Goal: Find specific page/section: Find specific page/section

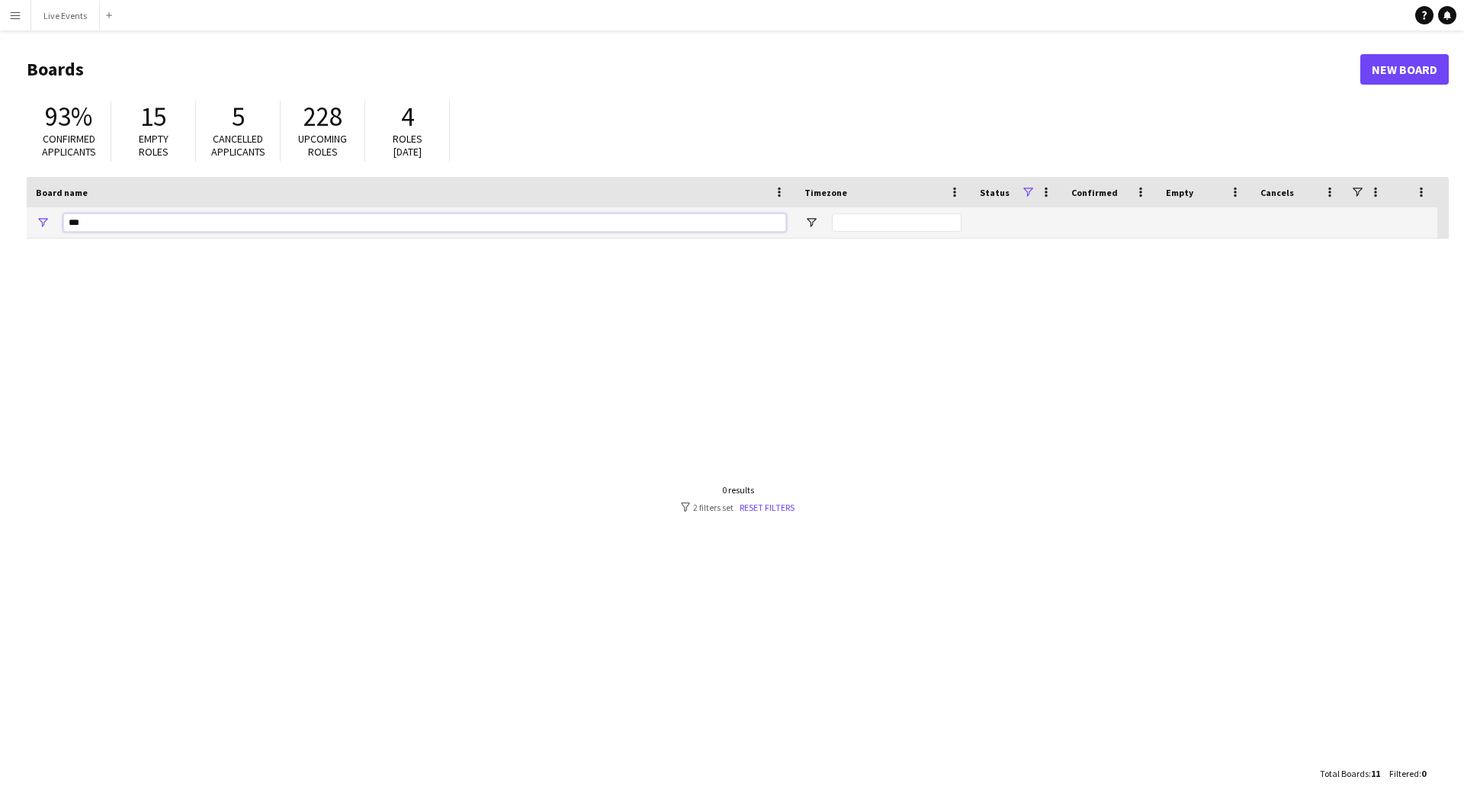
click at [297, 224] on input "***" at bounding box center [425, 223] width 723 height 19
type input "*"
type input "***"
drag, startPoint x: 83, startPoint y: 24, endPoint x: 73, endPoint y: 20, distance: 10.8
click at [83, 25] on button "Live Events Close" at bounding box center [65, 15] width 69 height 30
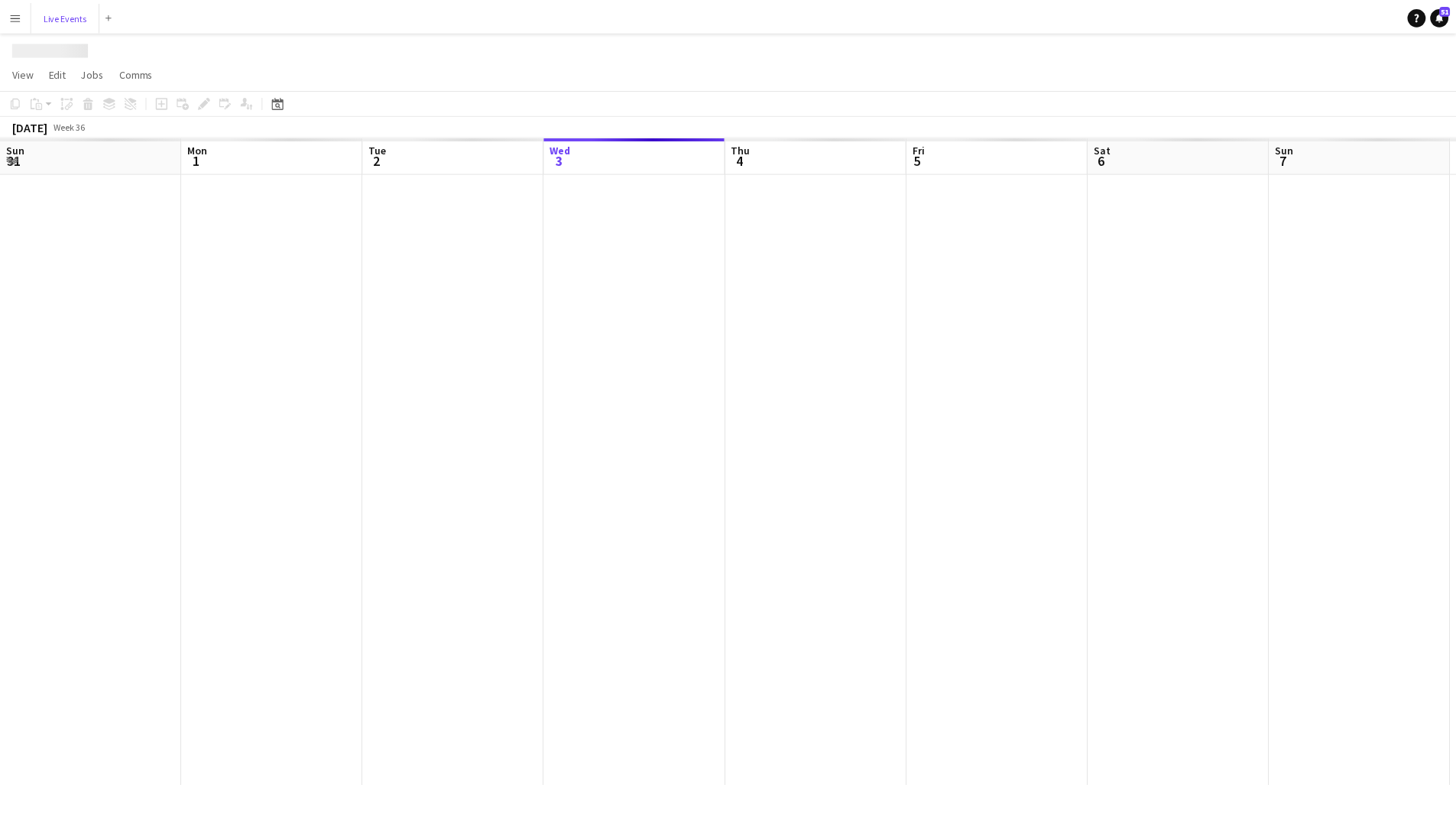
scroll to position [0, 365]
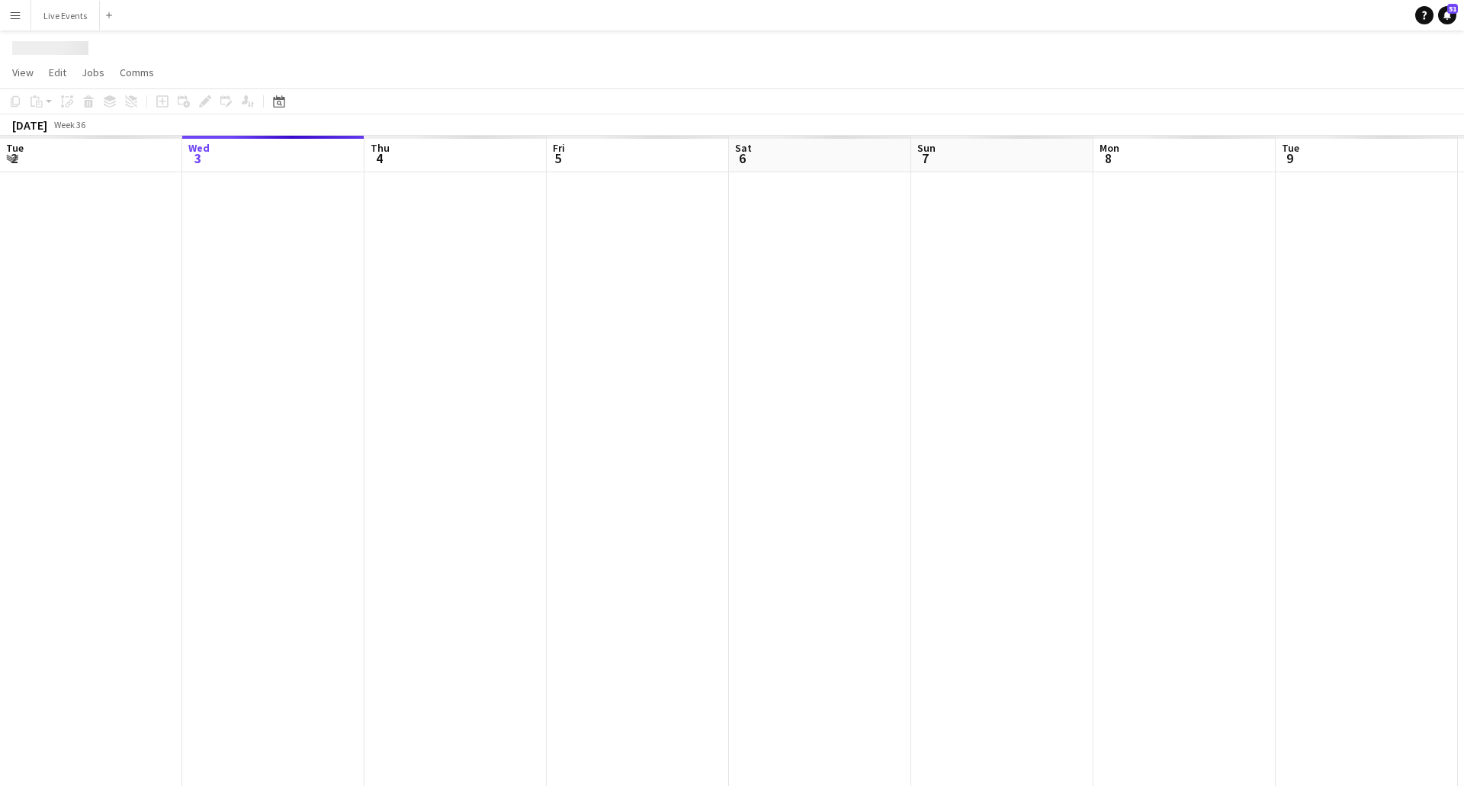
click at [10, 11] on app-icon "Menu" at bounding box center [15, 15] width 12 height 12
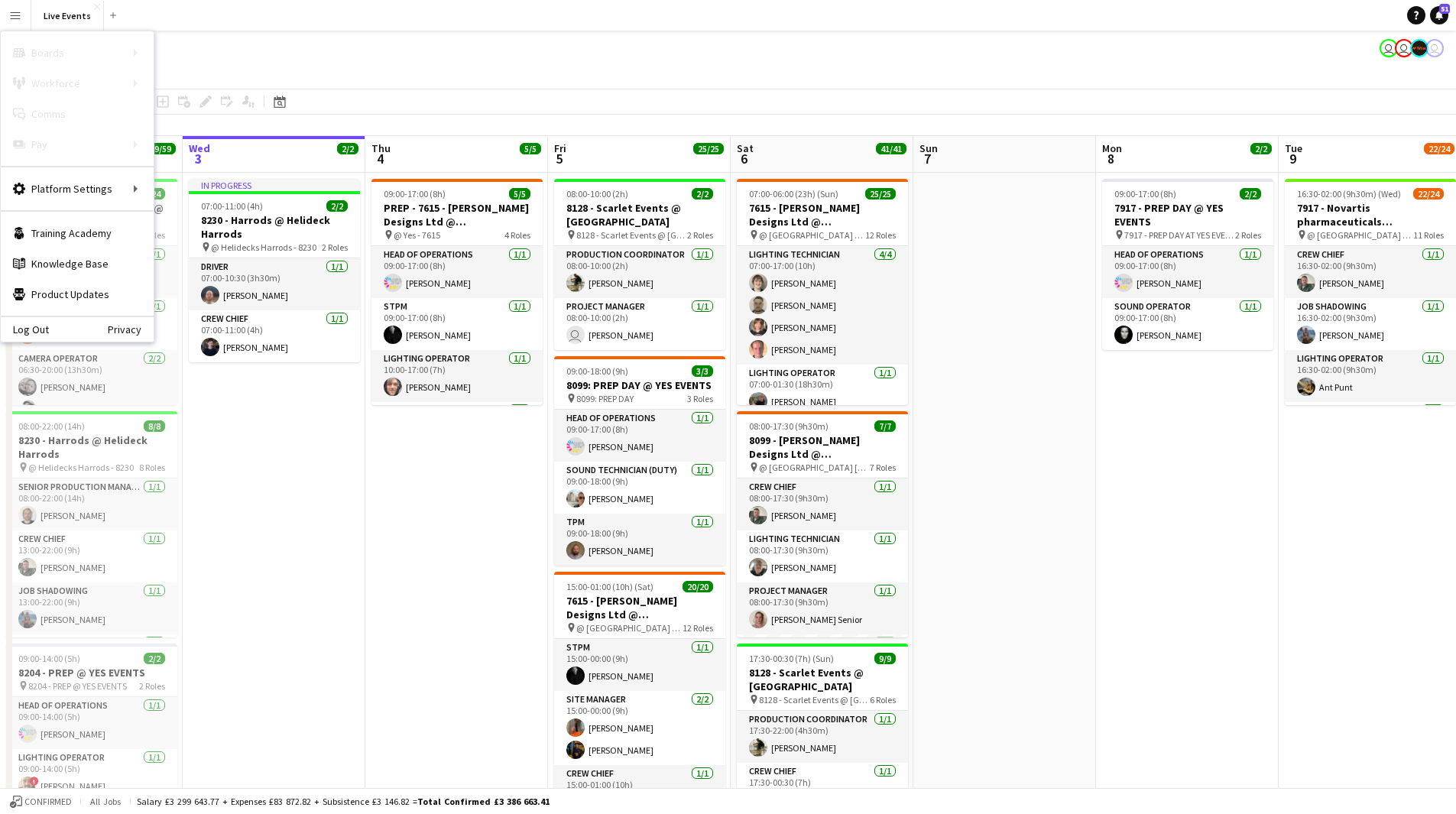
click at [1268, 69] on app-page-menu "View Day view expanded Day view collapsed Month view Date picker Jump to [DATE]…" at bounding box center [728, 74] width 1456 height 29
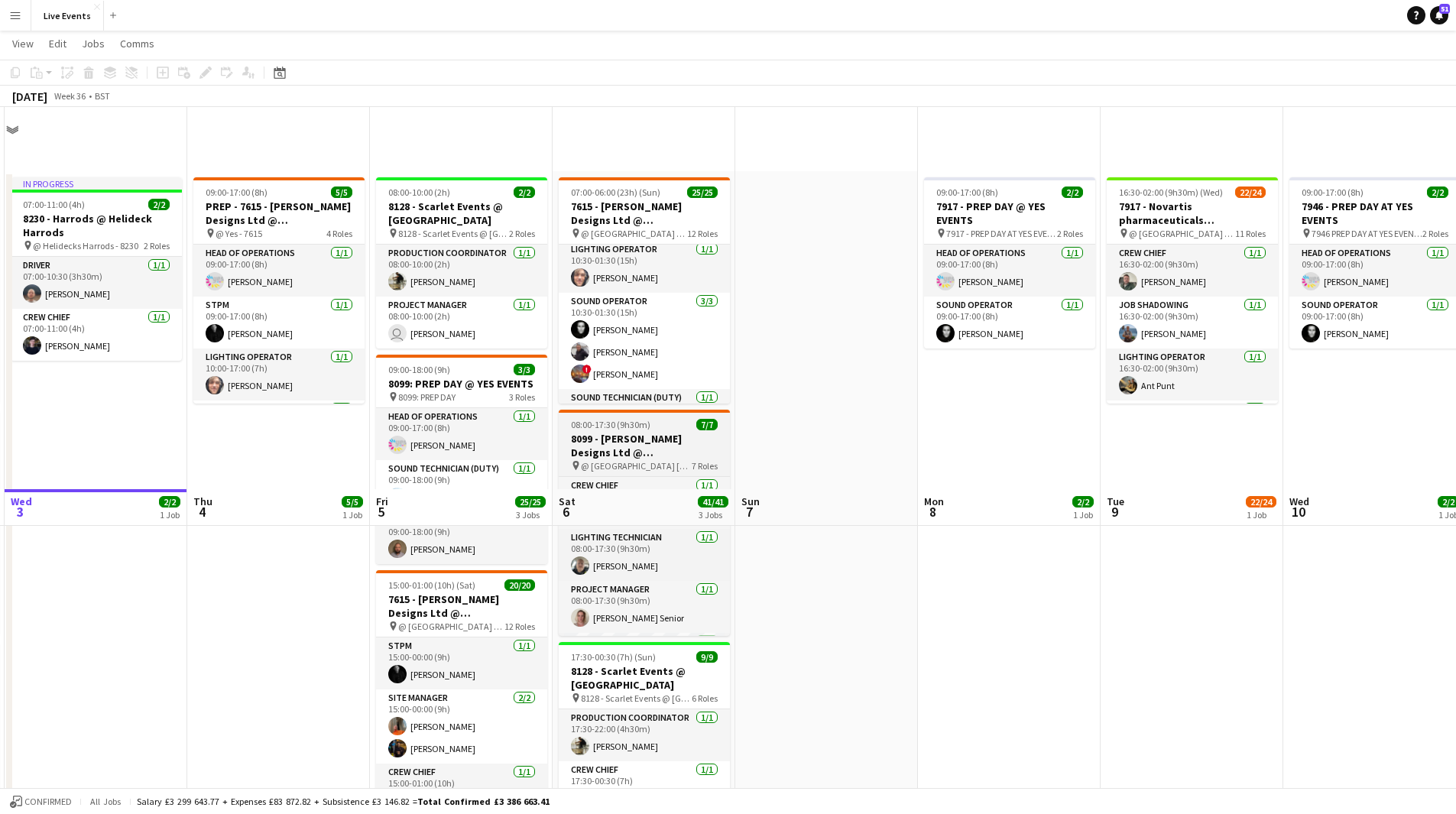
scroll to position [383, 0]
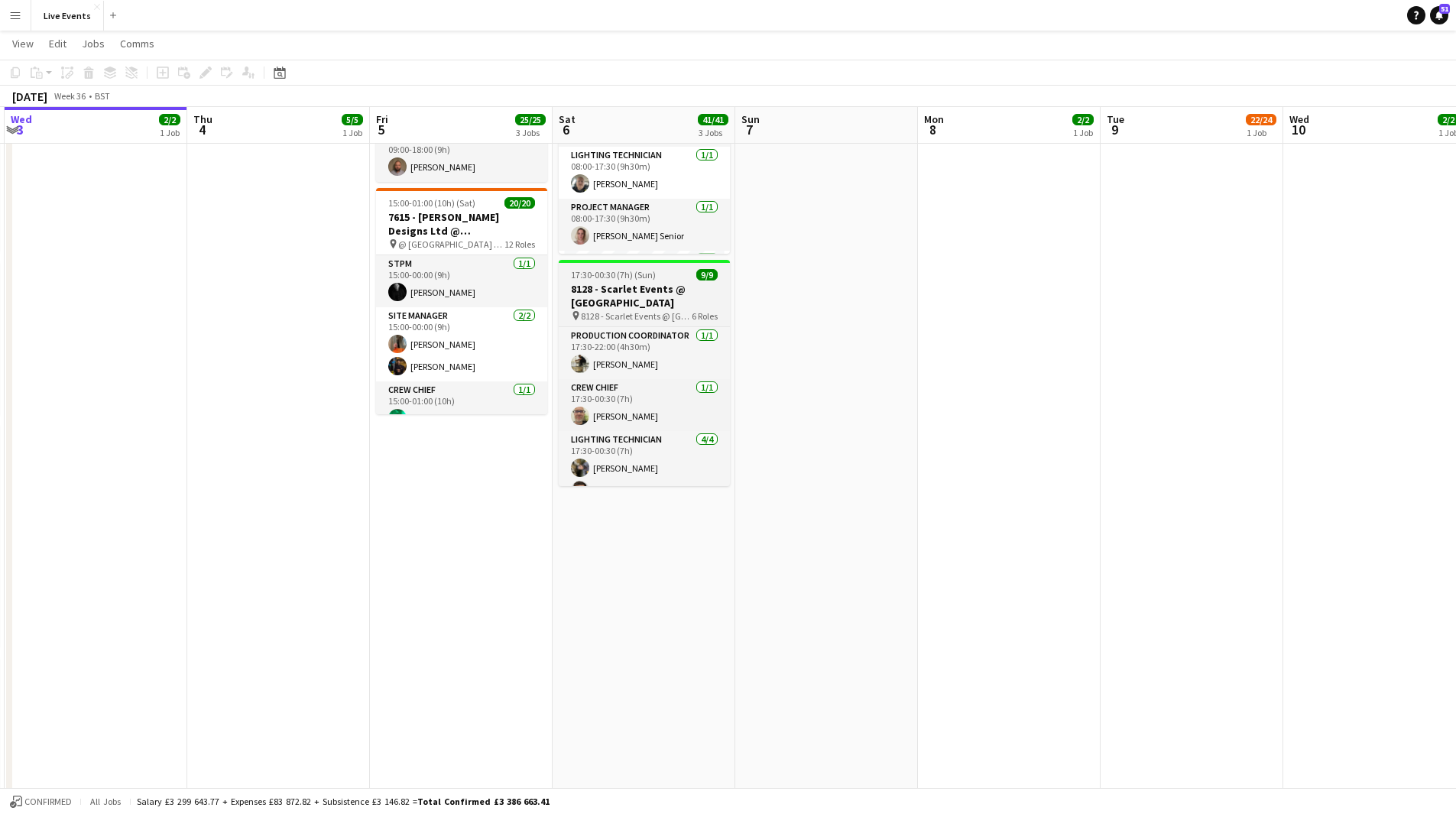
click at [628, 304] on h3 "8128 - Scarlet Events @ [GEOGRAPHIC_DATA]" at bounding box center [644, 296] width 171 height 28
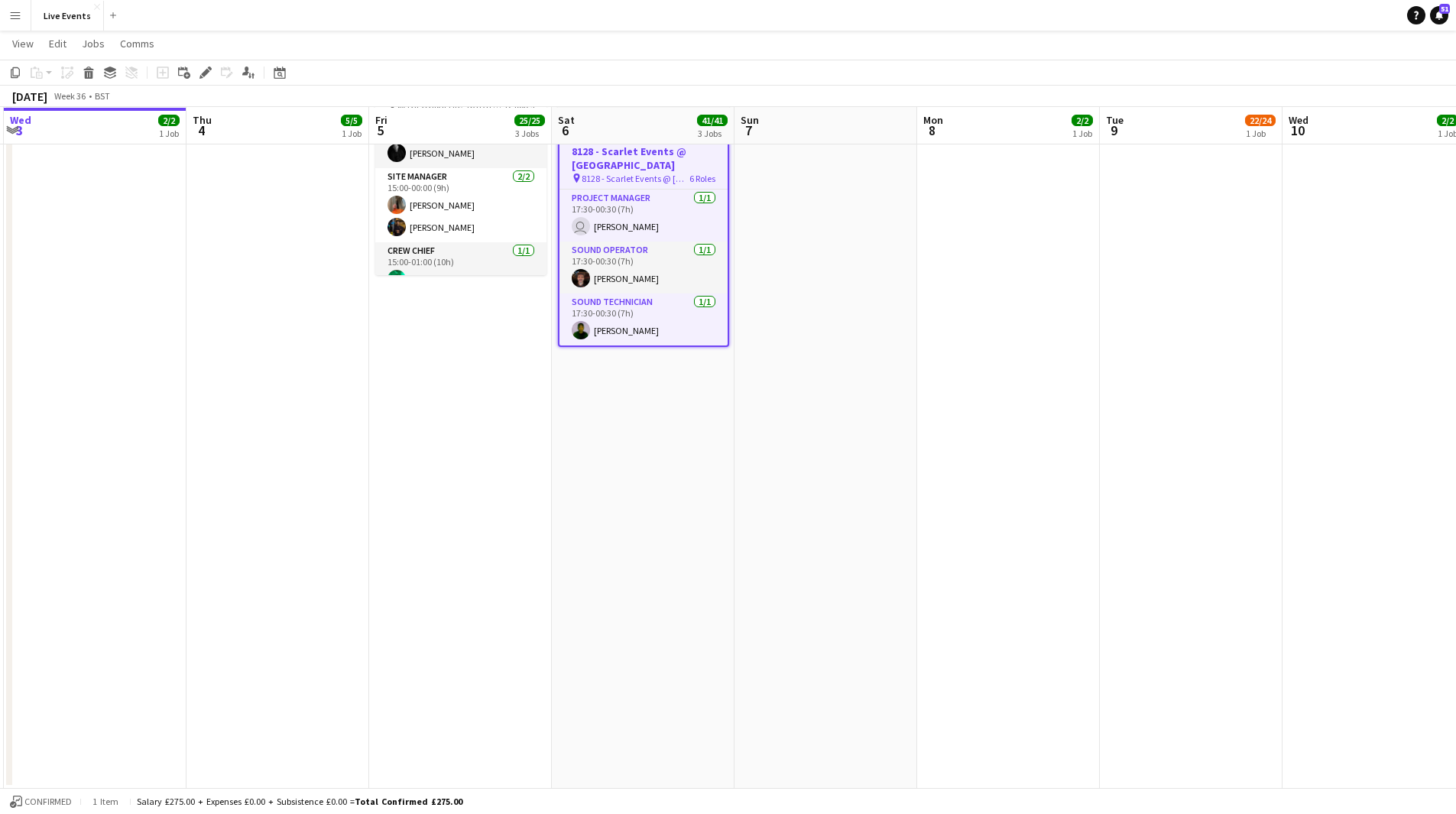
scroll to position [139, 0]
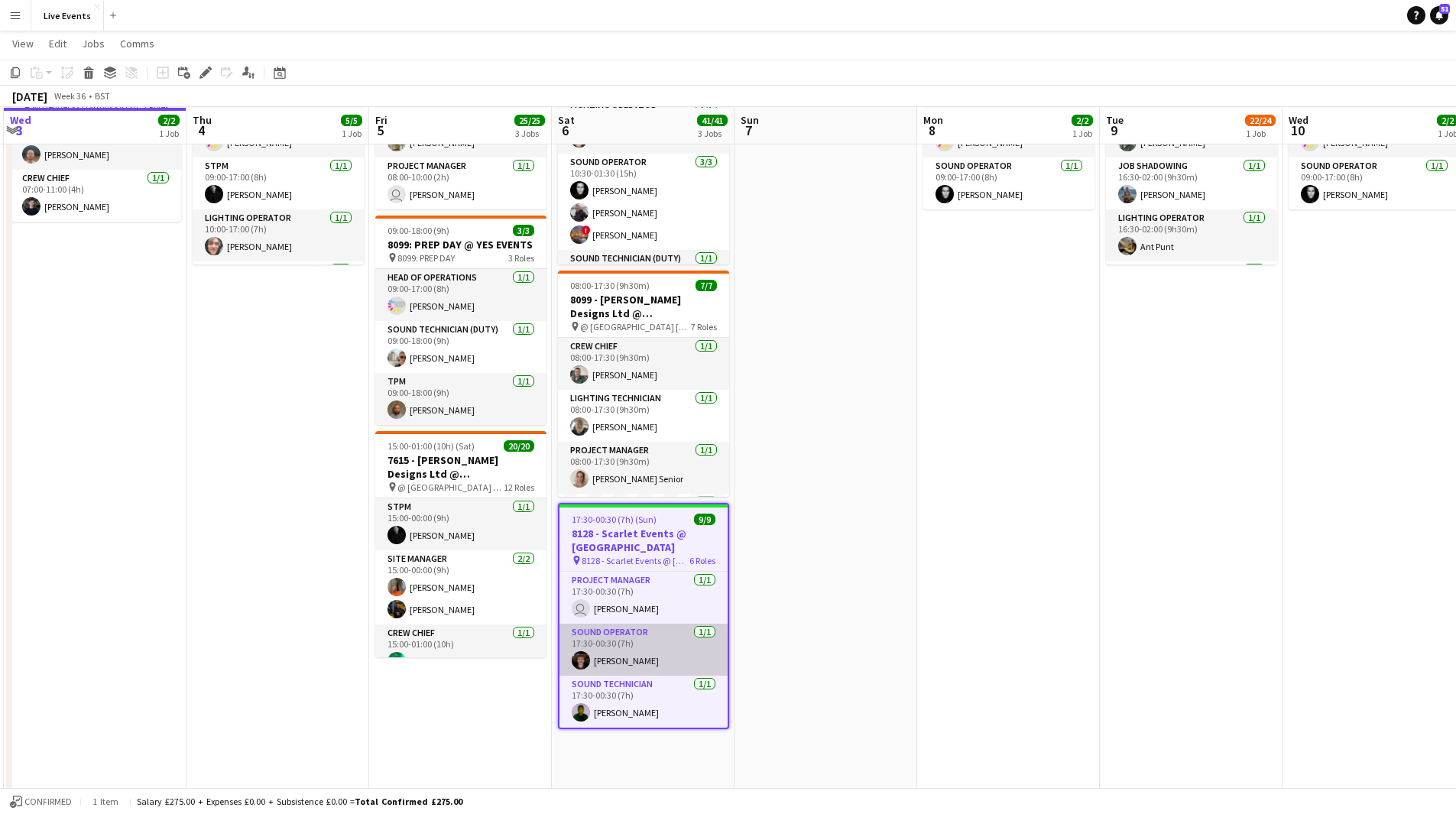
click at [637, 658] on app-card-role "Sound Operator [DATE] 17:30-00:30 (7h) [PERSON_NAME]" at bounding box center [643, 650] width 168 height 52
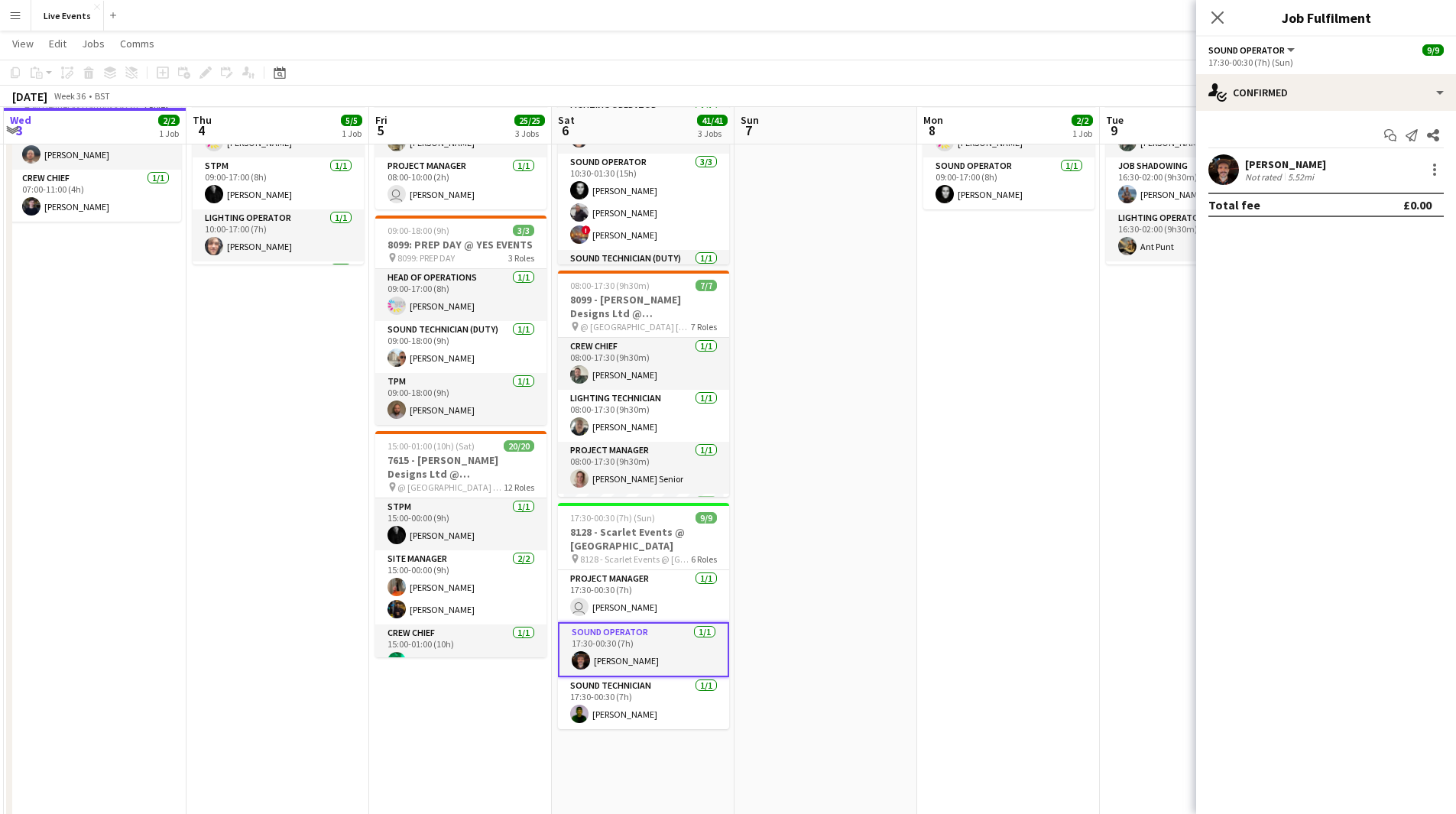
click at [1214, 168] on app-user-avatar at bounding box center [1223, 169] width 30 height 30
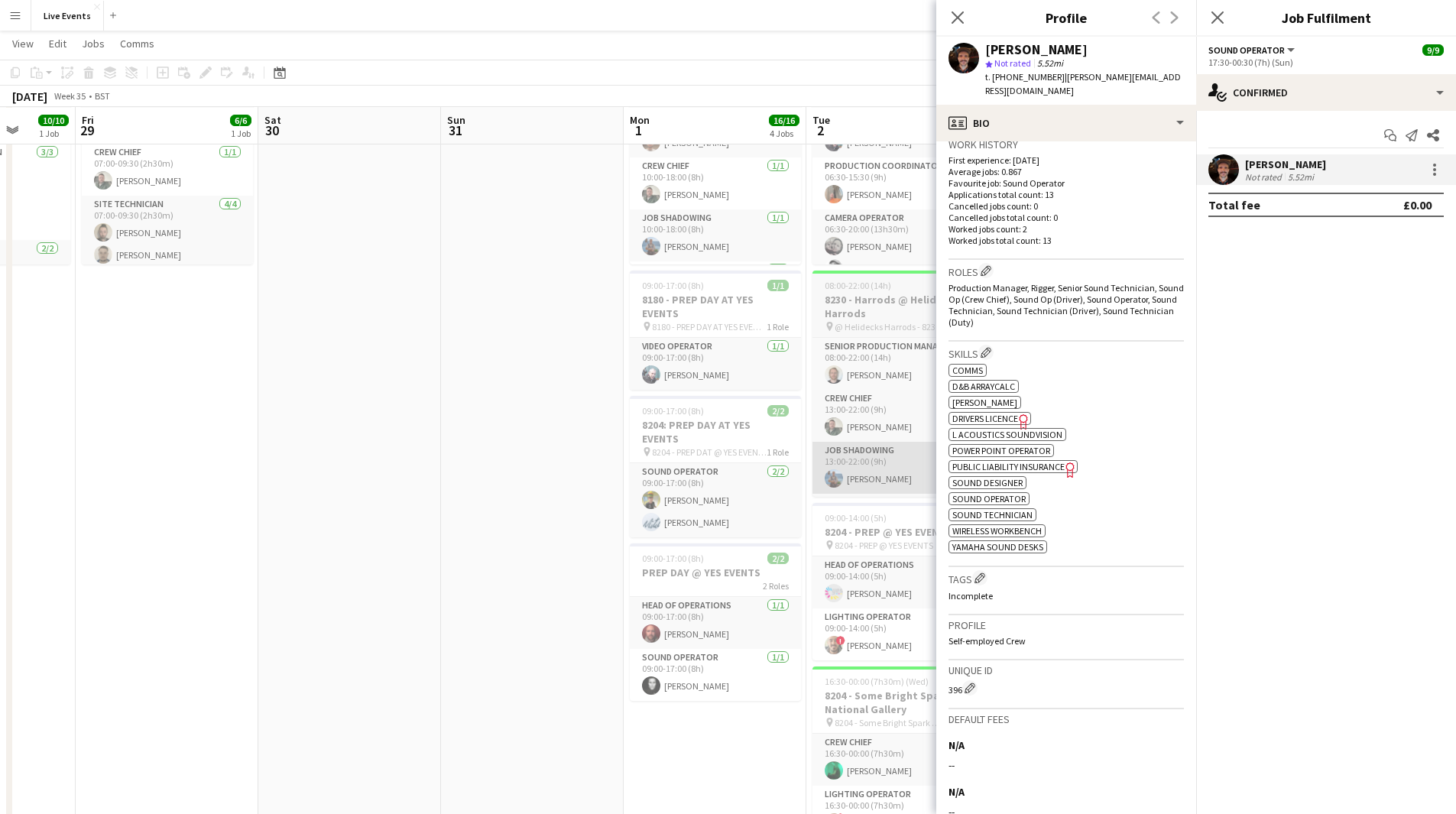
scroll to position [0, 440]
